Goal: Information Seeking & Learning: Learn about a topic

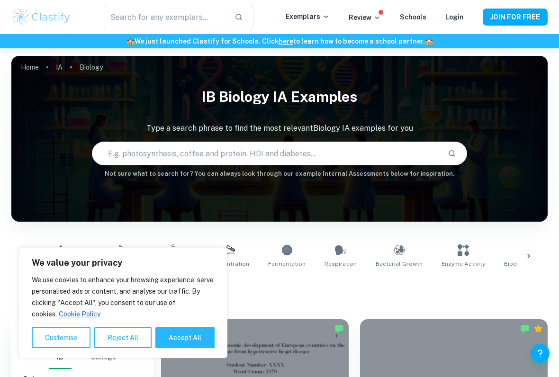
scroll to position [259, 0]
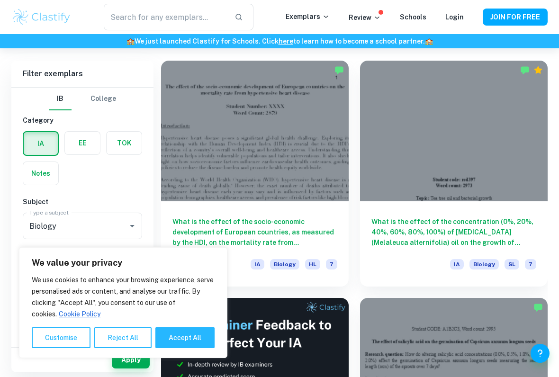
click at [118, 334] on button "Reject All" at bounding box center [122, 338] width 57 height 21
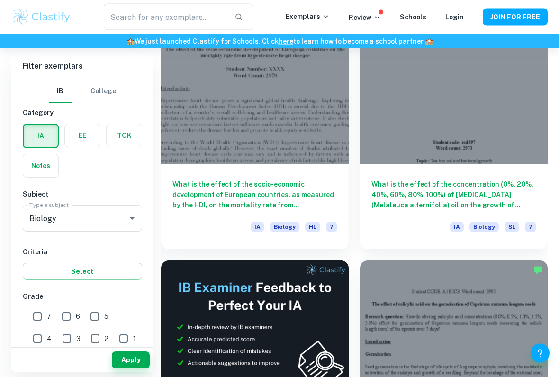
scroll to position [296, 0]
click at [231, 205] on h6 "What is the effect of the socio-economic development of European countries, as …" at bounding box center [255, 194] width 165 height 31
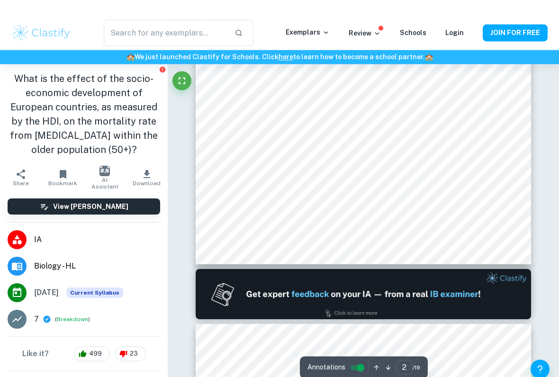
type input "1"
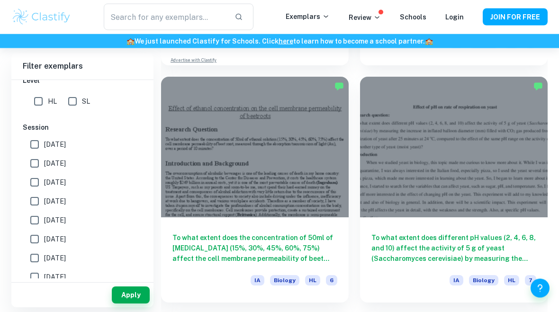
scroll to position [12549, 0]
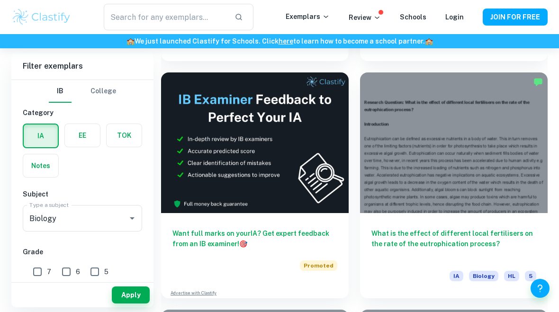
scroll to position [6172, 0]
